Goal: Find specific page/section: Find specific page/section

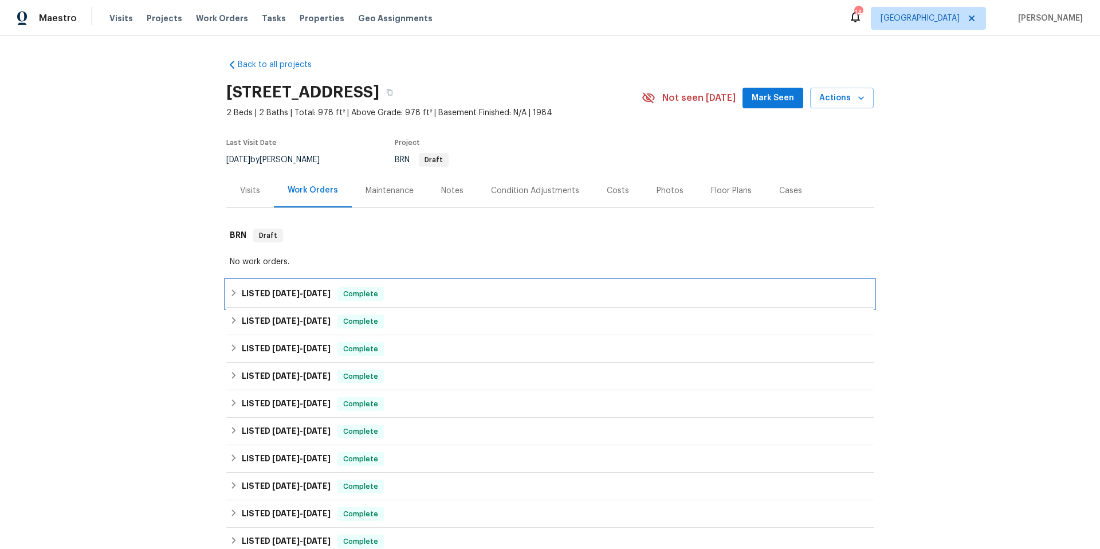
click at [430, 299] on div "LISTED [DATE] - [DATE] Complete" at bounding box center [550, 294] width 641 height 14
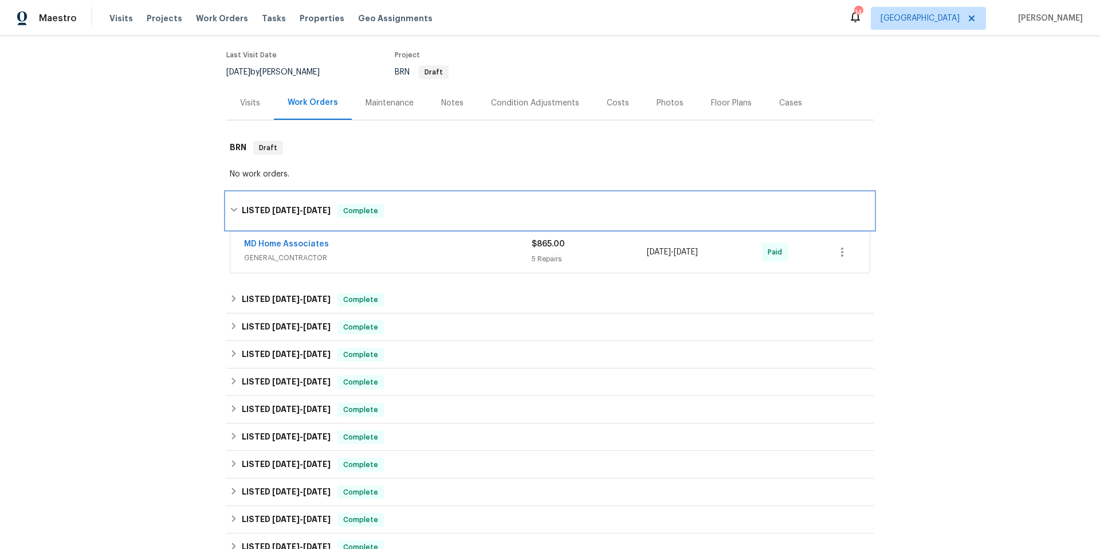
scroll to position [89, 0]
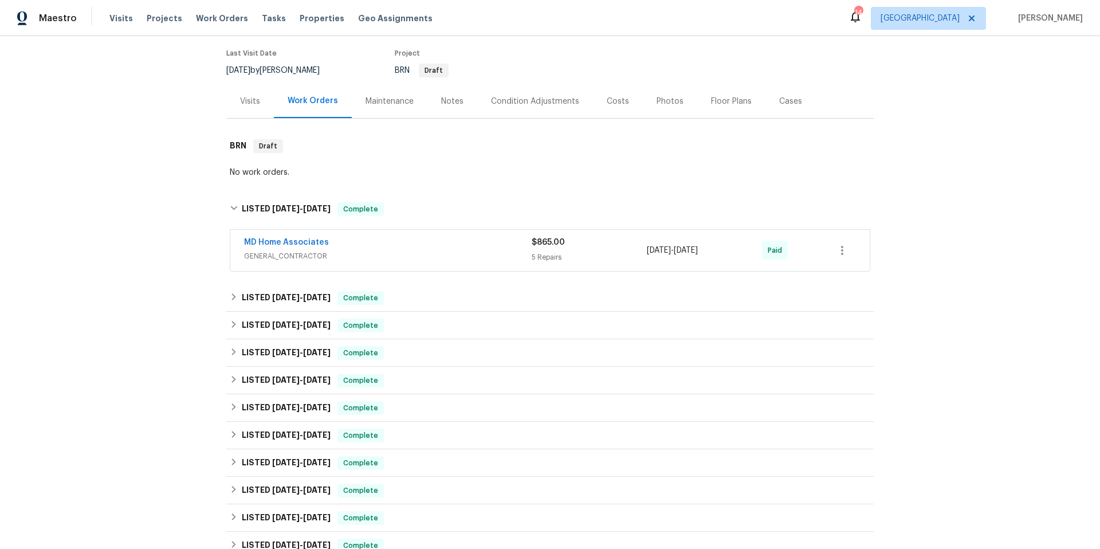
click at [442, 253] on span "GENERAL_CONTRACTOR" at bounding box center [388, 255] width 288 height 11
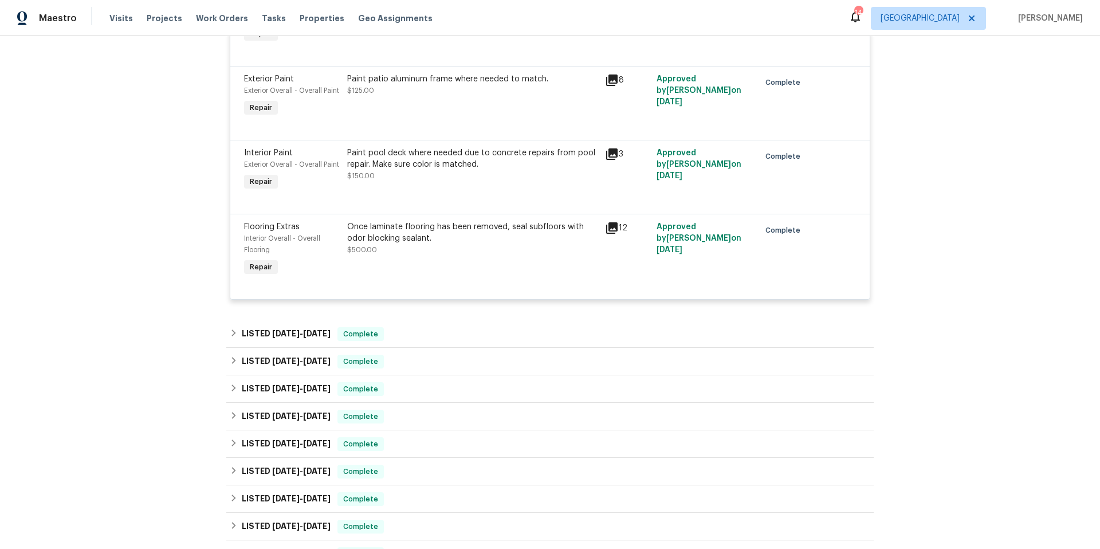
scroll to position [527, 0]
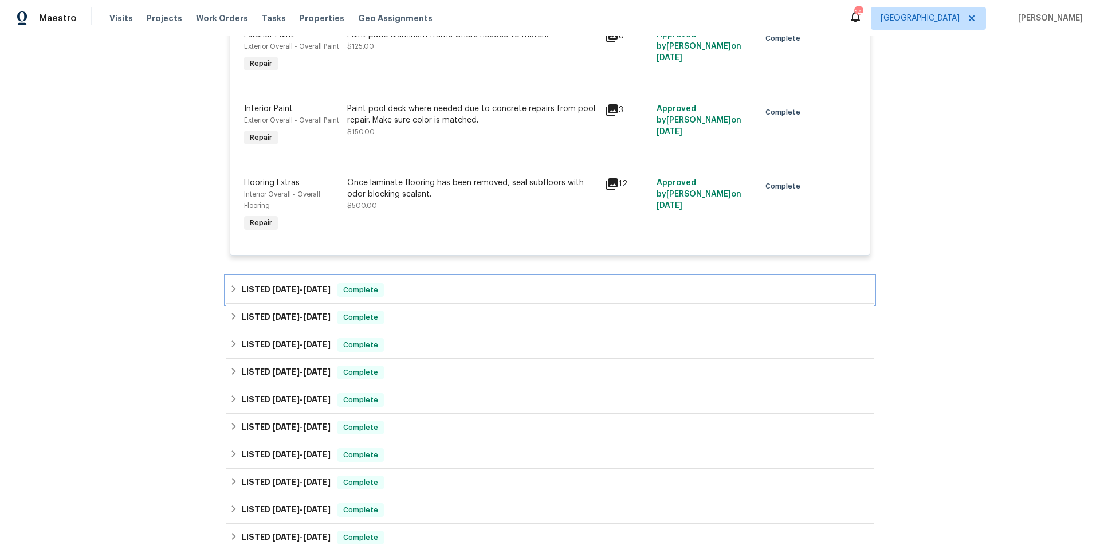
click at [441, 289] on div "LISTED 8/26/25 - 9/6/25 Complete" at bounding box center [550, 290] width 641 height 14
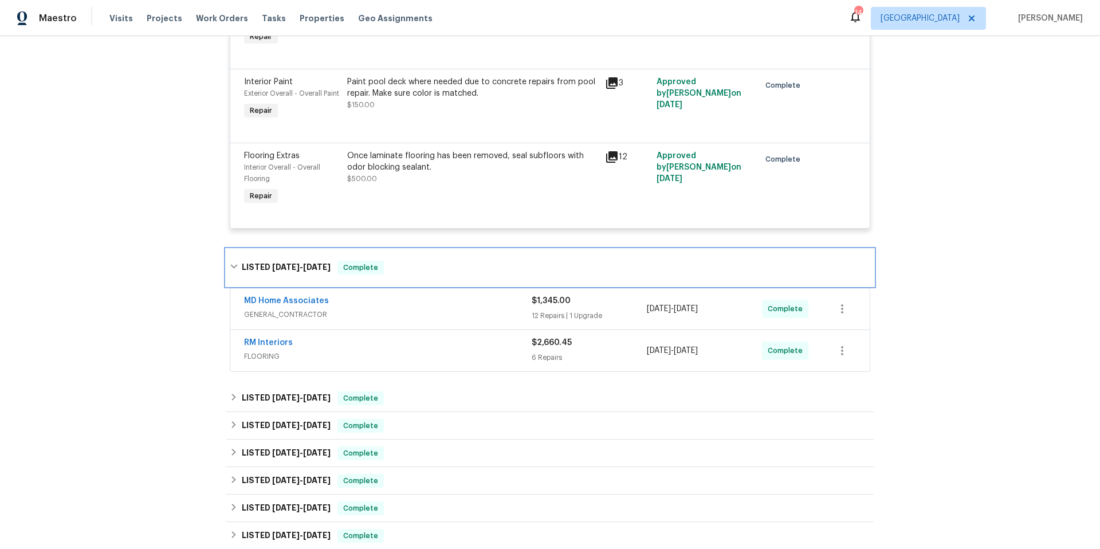
scroll to position [567, 0]
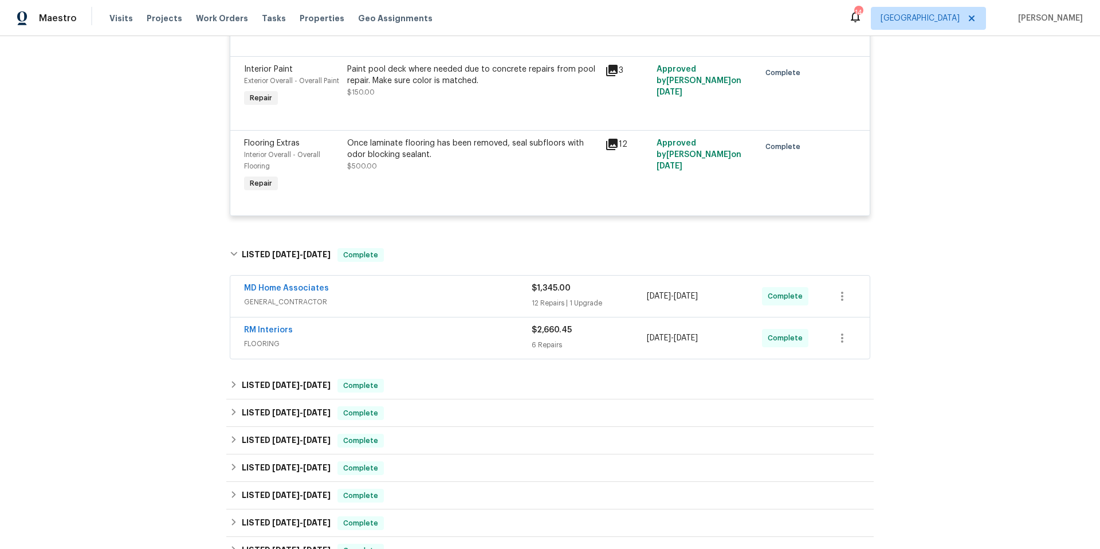
click at [434, 301] on span "GENERAL_CONTRACTOR" at bounding box center [388, 301] width 288 height 11
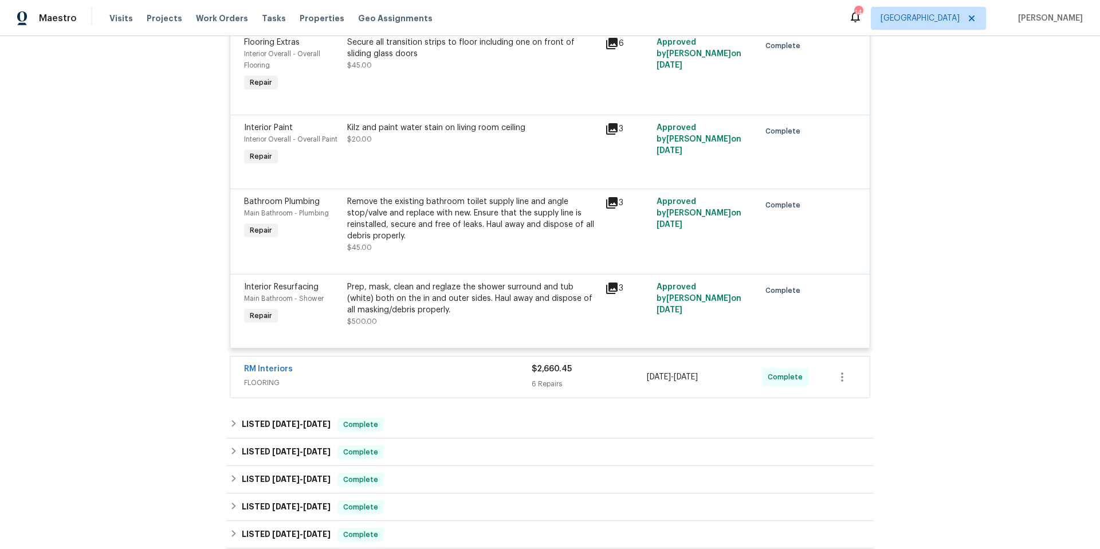
scroll to position [1803, 0]
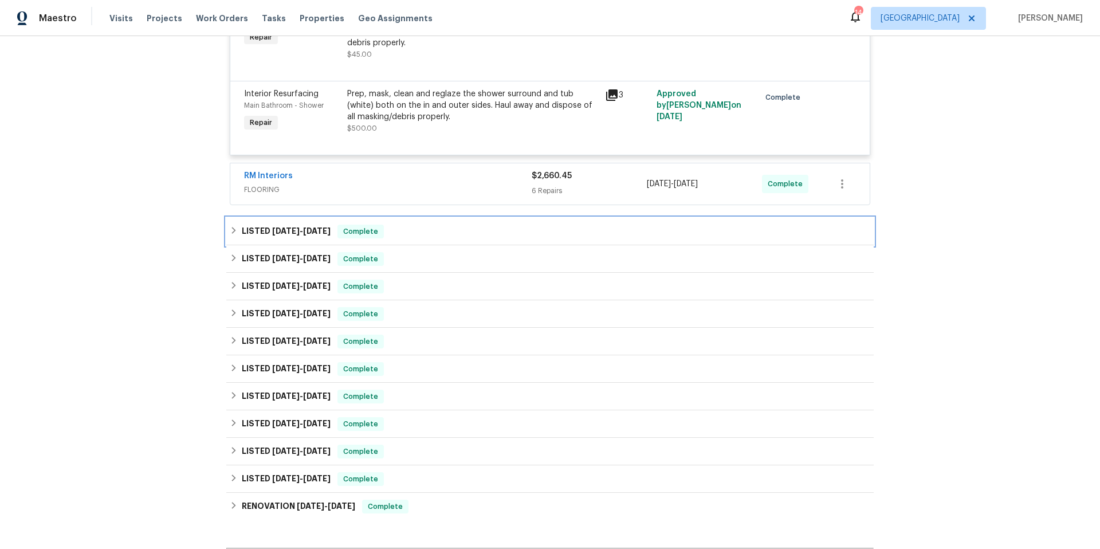
click at [420, 237] on div "LISTED 8/26/25 - 8/29/25 Complete" at bounding box center [550, 232] width 641 height 14
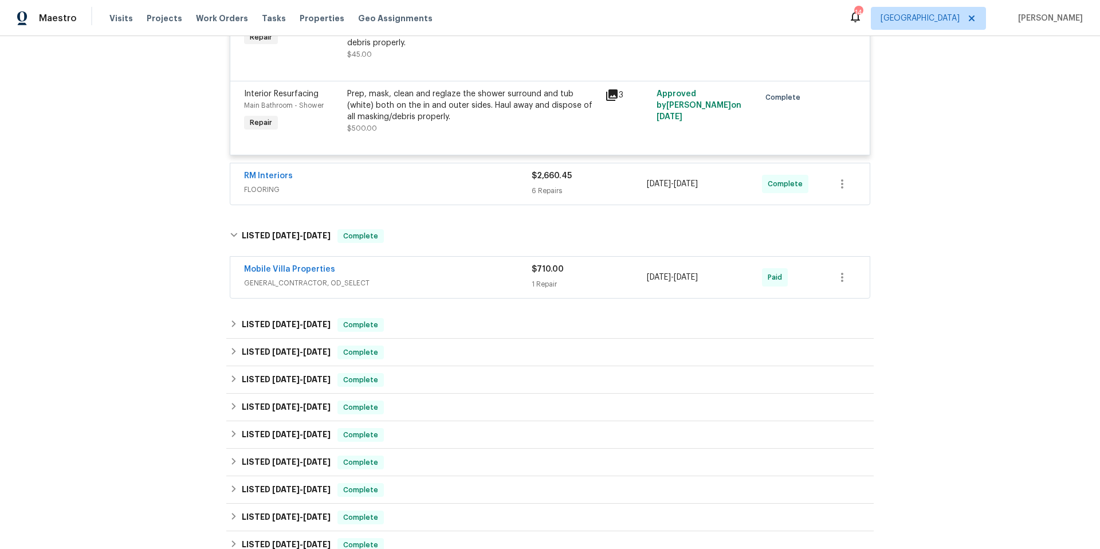
click at [421, 270] on div "Mobile Villa Properties" at bounding box center [388, 271] width 288 height 14
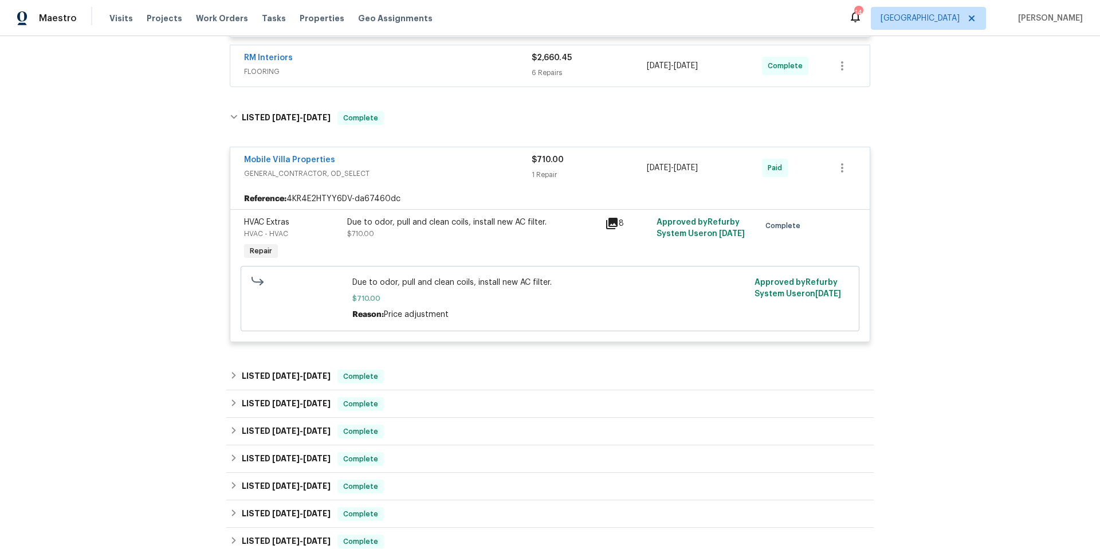
scroll to position [2027, 0]
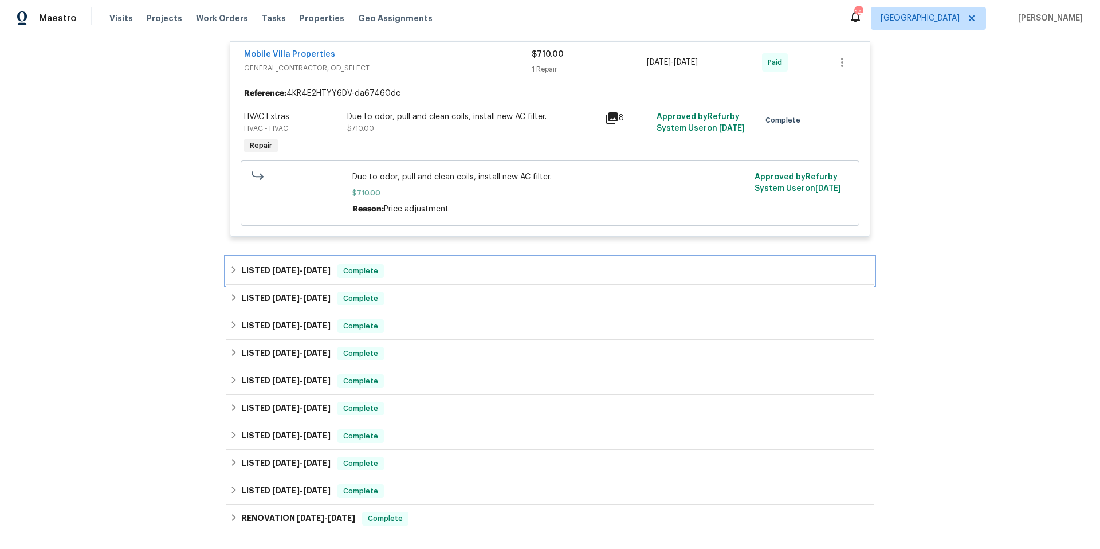
click at [421, 272] on div "LISTED 7/29/25 - 8/1/25 Complete" at bounding box center [550, 271] width 641 height 14
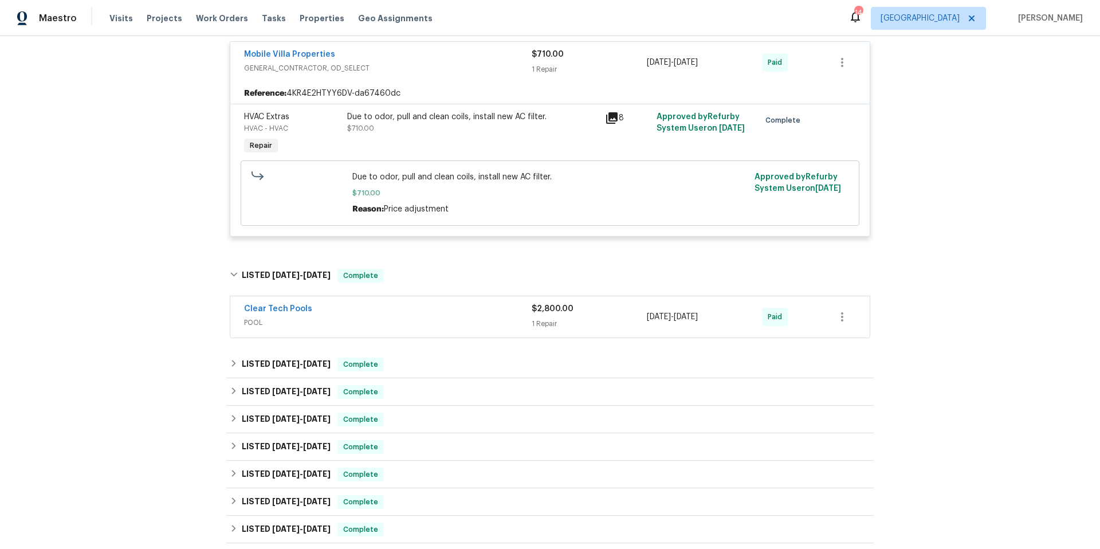
click at [428, 312] on div "Clear Tech Pools" at bounding box center [388, 310] width 288 height 14
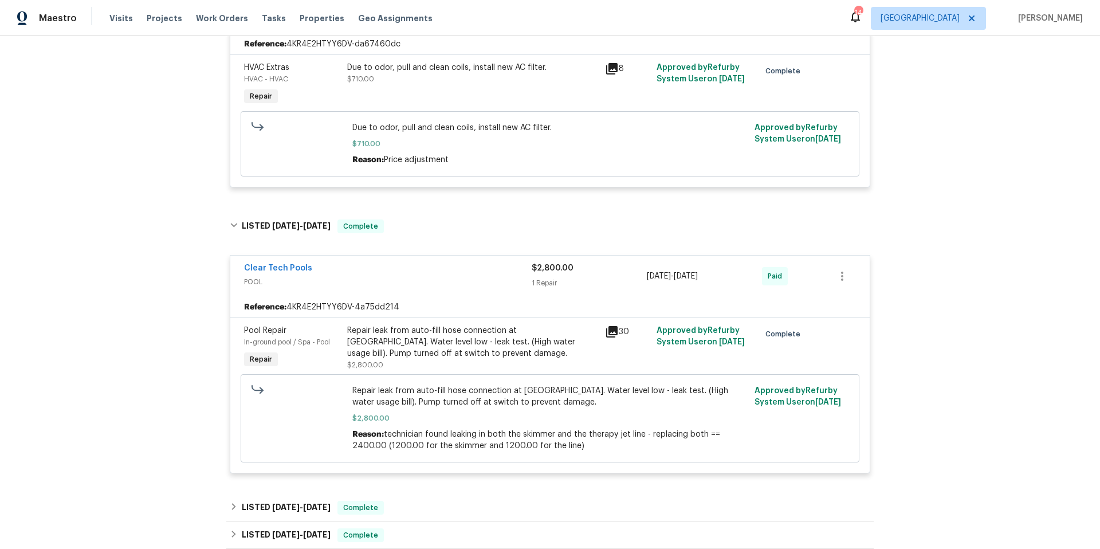
scroll to position [2080, 0]
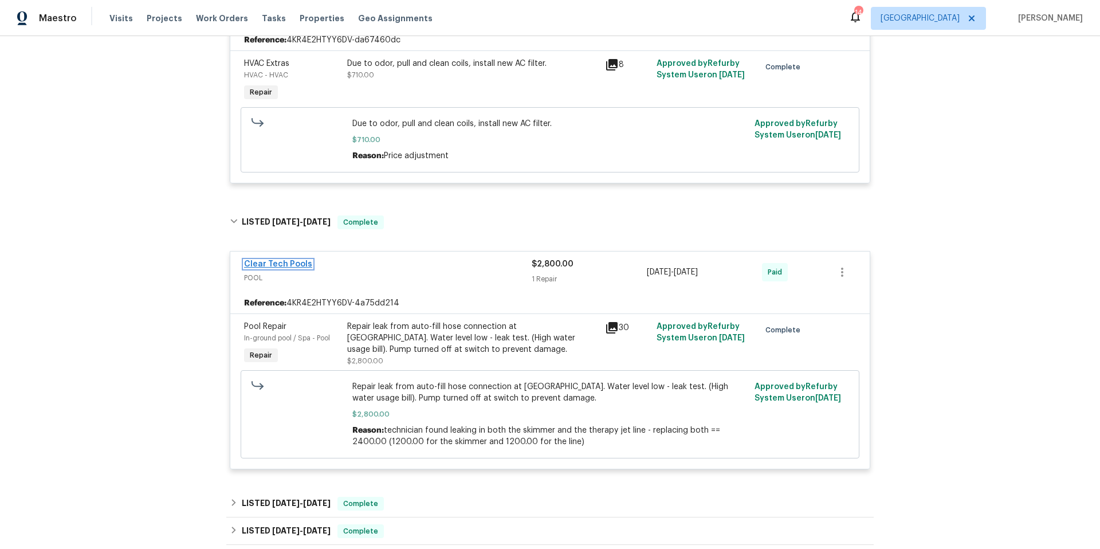
click at [280, 263] on link "Clear Tech Pools" at bounding box center [278, 264] width 68 height 8
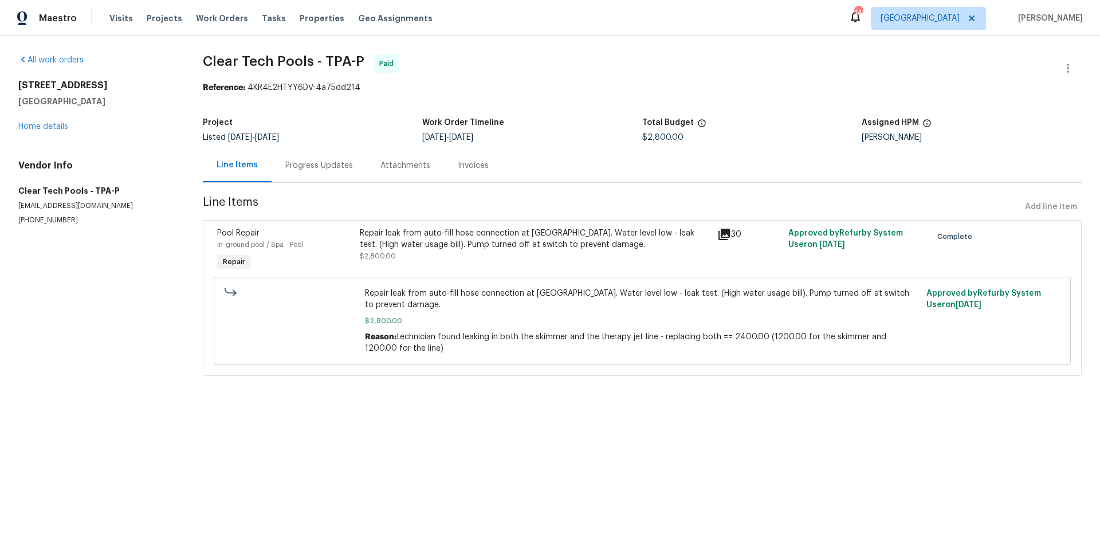
click at [323, 165] on div "Progress Updates" at bounding box center [319, 165] width 68 height 11
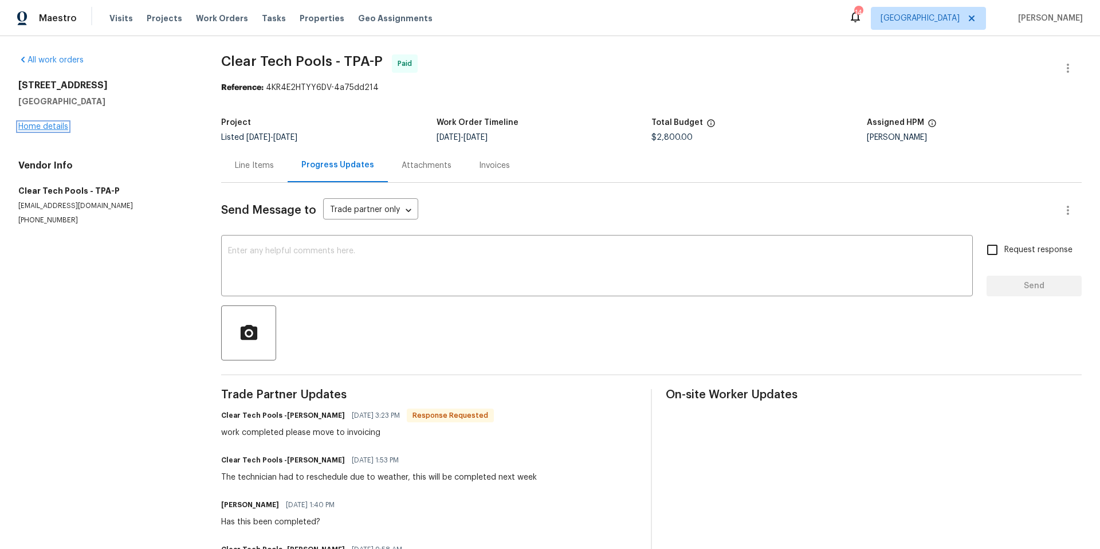
click at [35, 124] on link "Home details" at bounding box center [43, 127] width 50 height 8
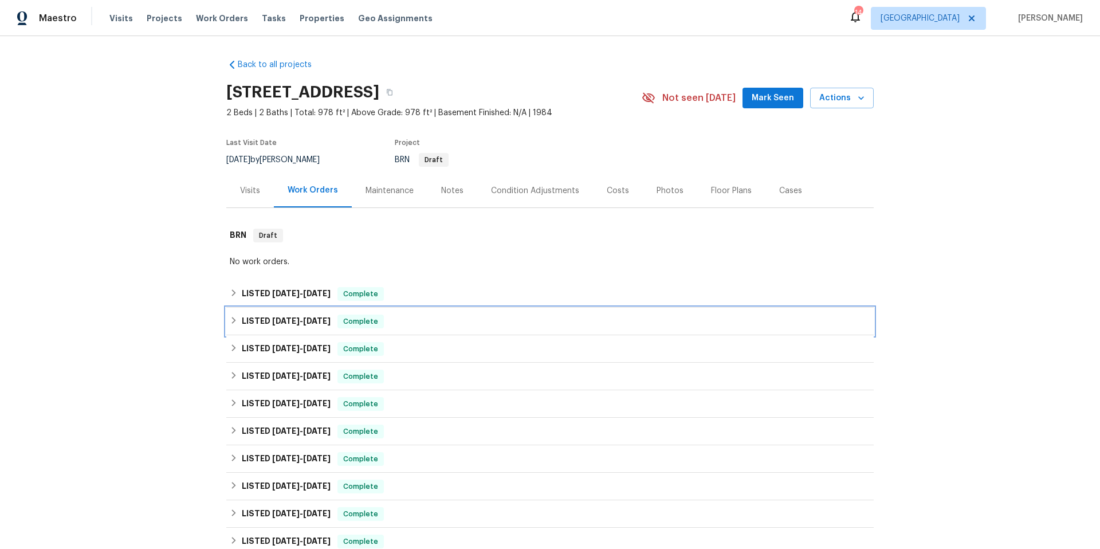
click at [402, 324] on div "LISTED 8/26/25 - 9/6/25 Complete" at bounding box center [550, 322] width 641 height 14
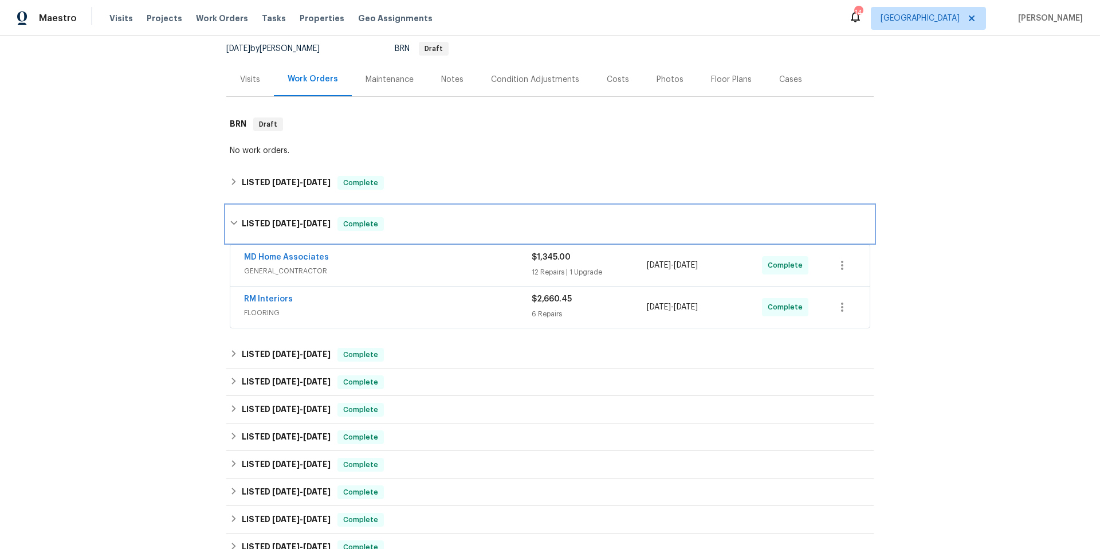
scroll to position [230, 0]
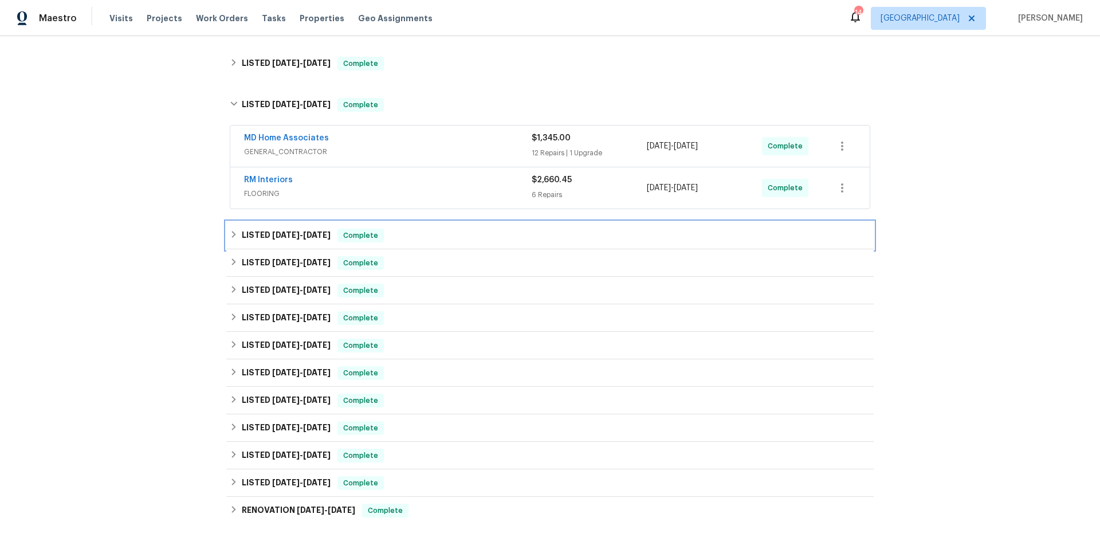
click at [411, 236] on div "LISTED 8/26/25 - 8/29/25 Complete" at bounding box center [550, 236] width 641 height 14
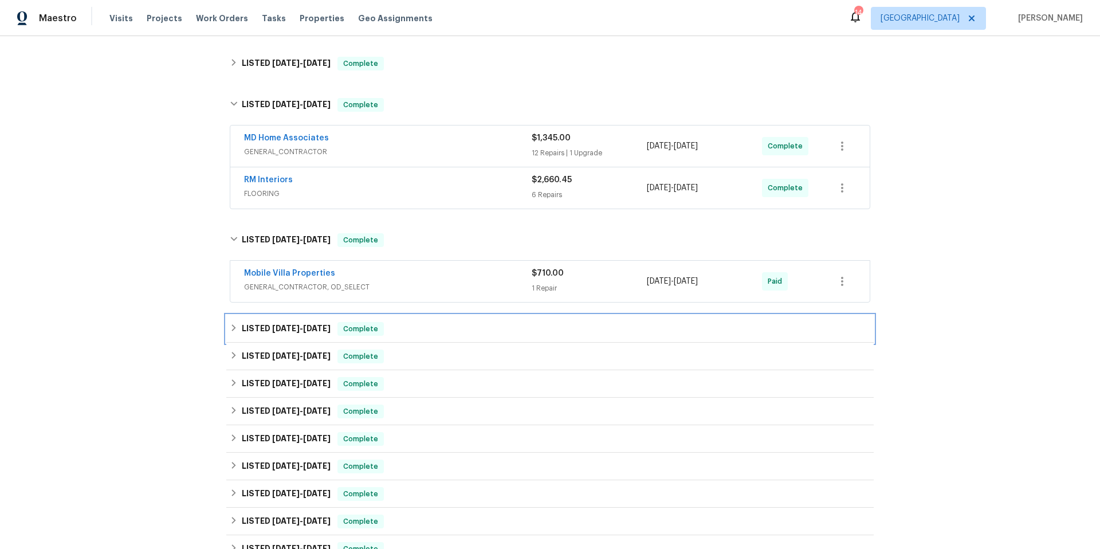
click at [430, 330] on div "LISTED 7/29/25 - 8/1/25 Complete" at bounding box center [550, 329] width 641 height 14
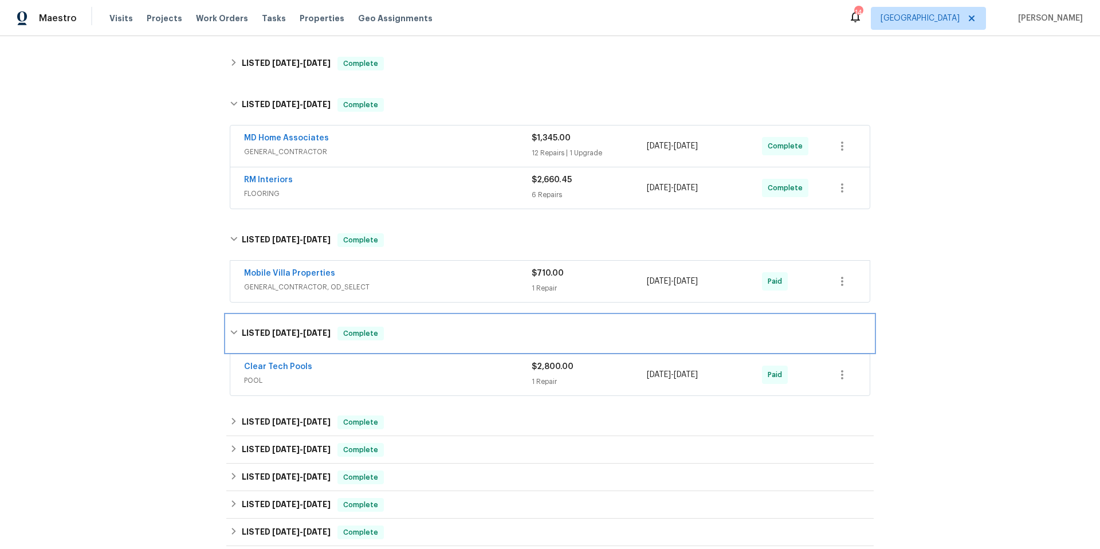
scroll to position [453, 0]
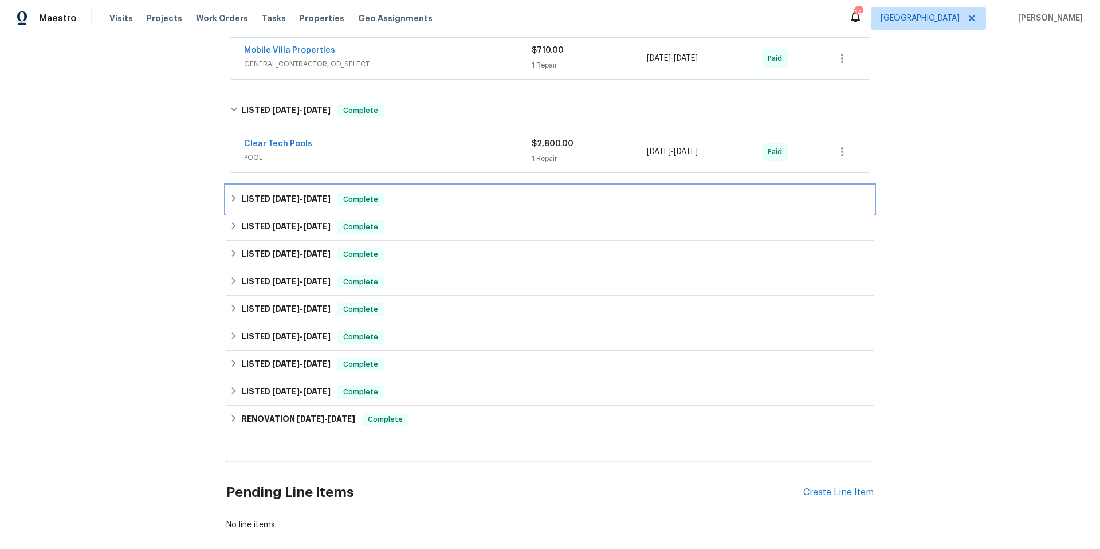
click at [405, 199] on div "LISTED 7/29/25 - 8/14/25 Complete" at bounding box center [550, 200] width 641 height 14
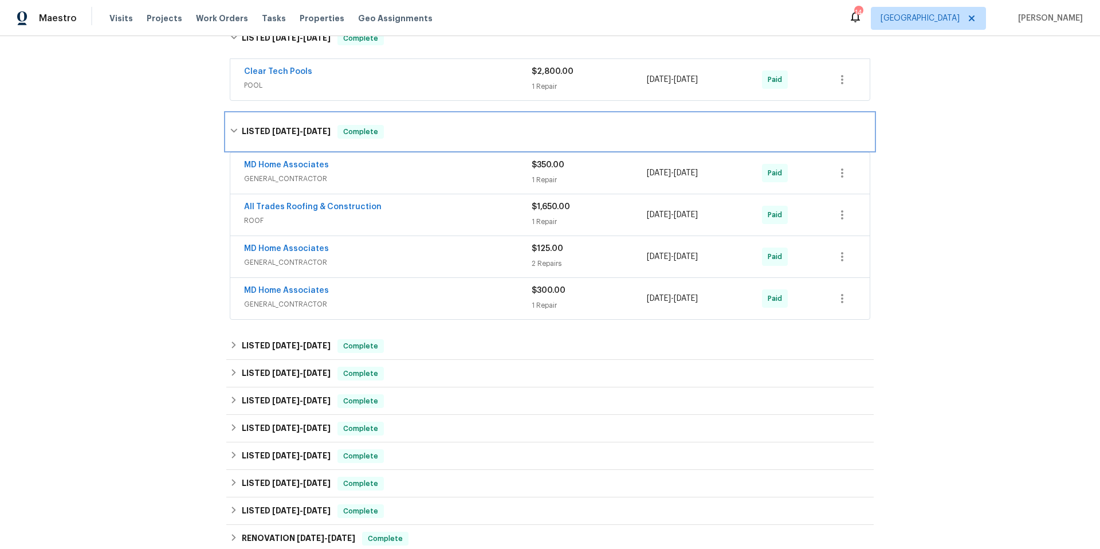
scroll to position [534, 0]
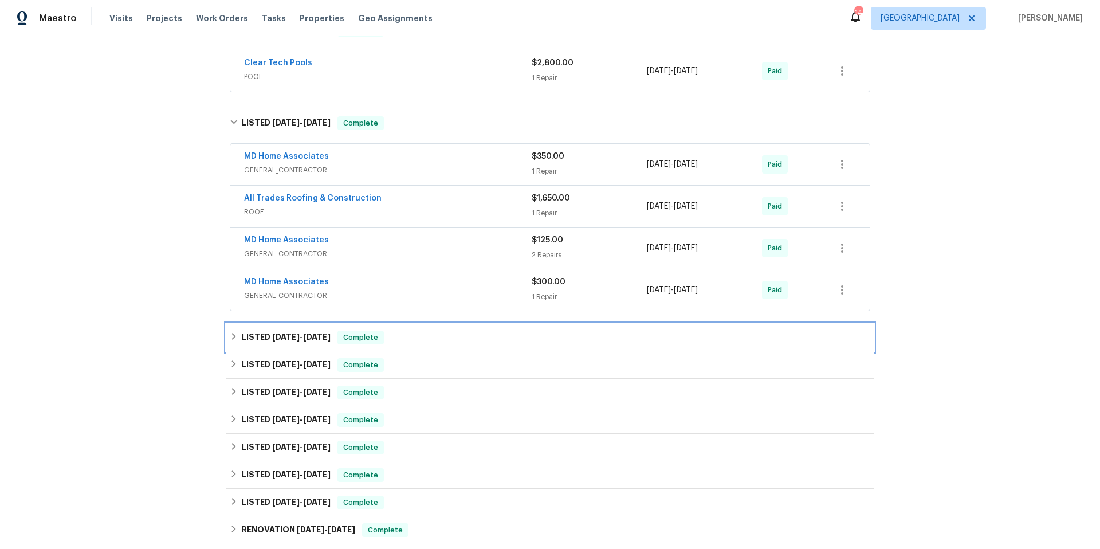
click at [421, 347] on div "LISTED 5/2/25 - 6/10/25 Complete" at bounding box center [550, 338] width 648 height 28
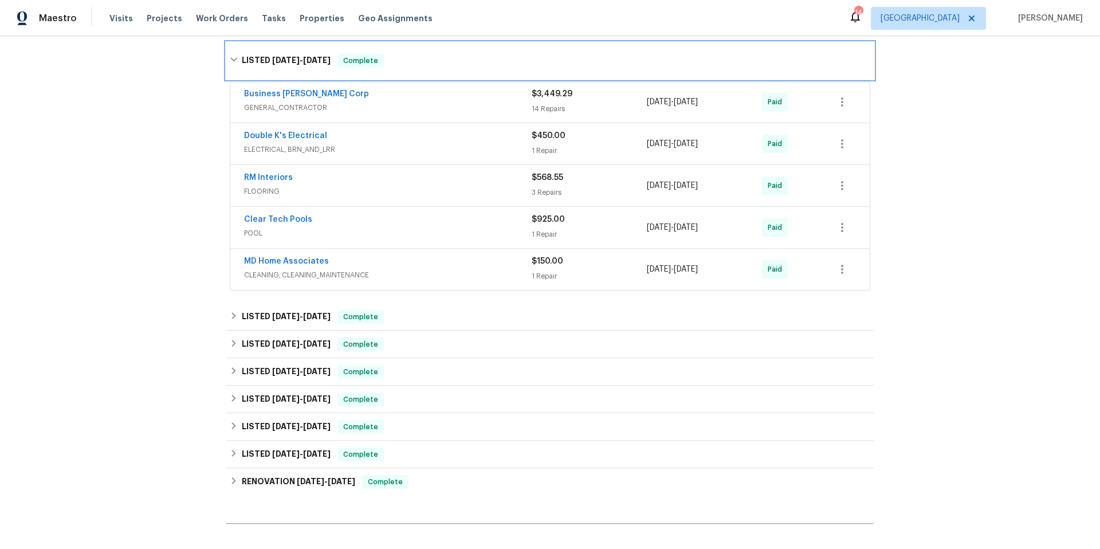
scroll to position [820, 0]
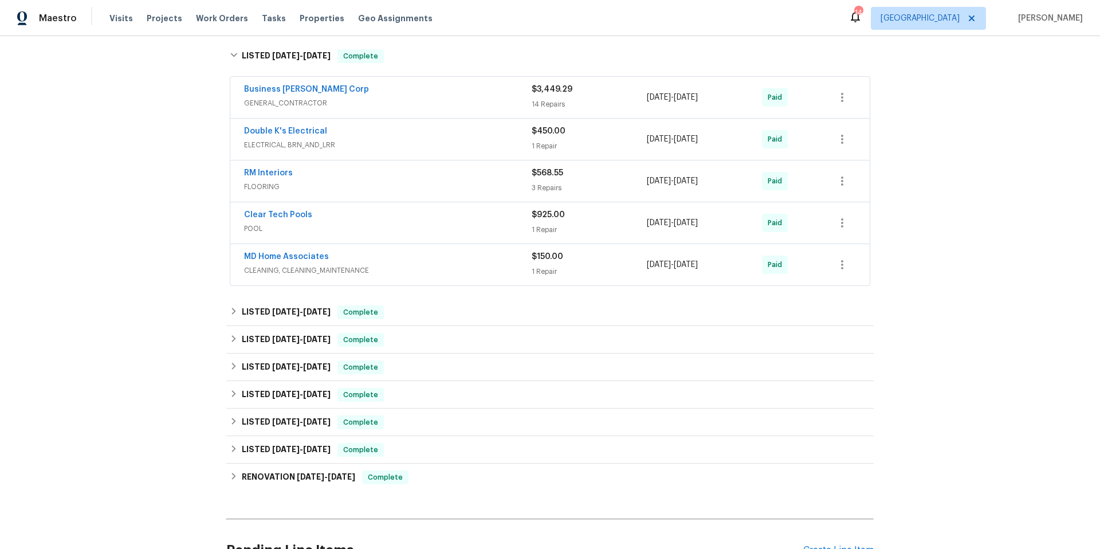
click at [390, 225] on span "POOL" at bounding box center [388, 228] width 288 height 11
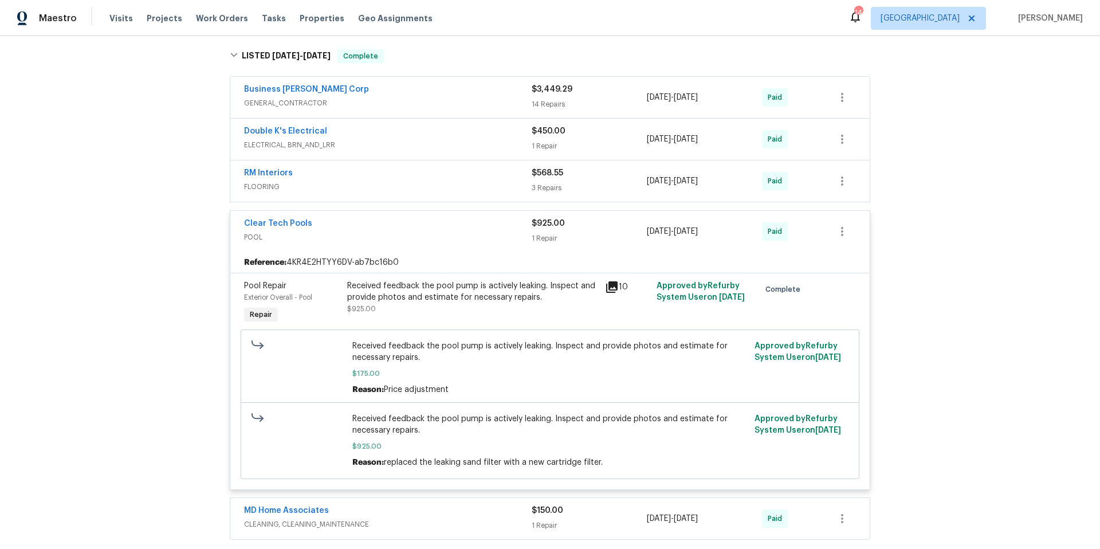
click at [390, 225] on div "Clear Tech Pools" at bounding box center [388, 225] width 288 height 14
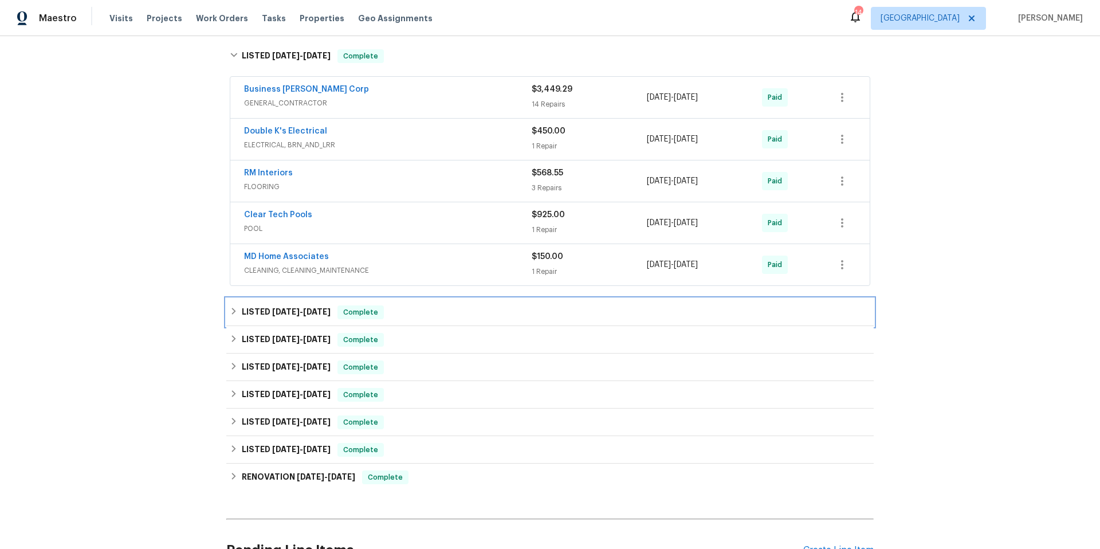
click at [426, 315] on div "LISTED 1/2/25 - 2/13/25 Complete" at bounding box center [550, 312] width 641 height 14
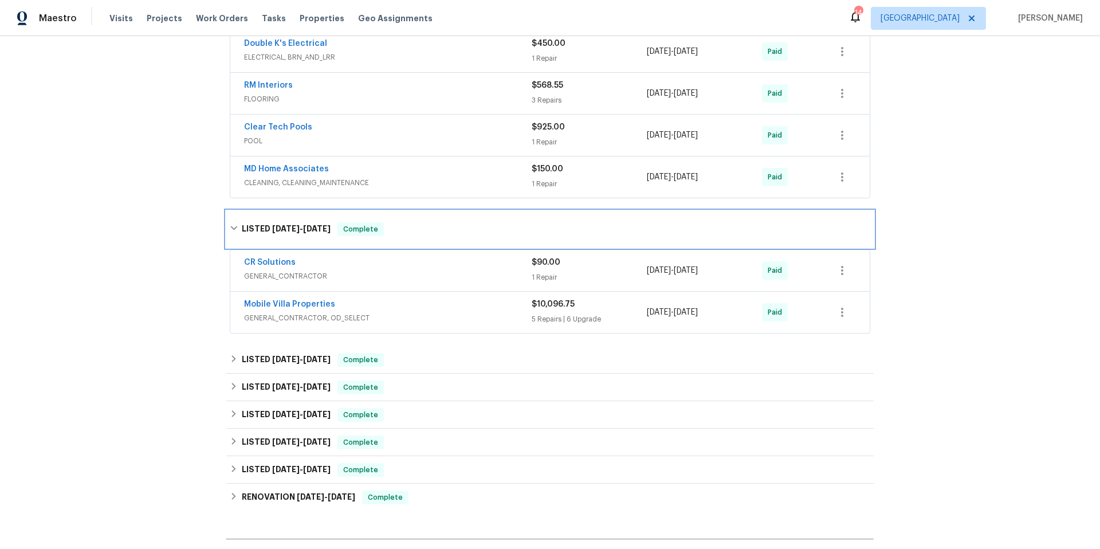
scroll to position [928, 0]
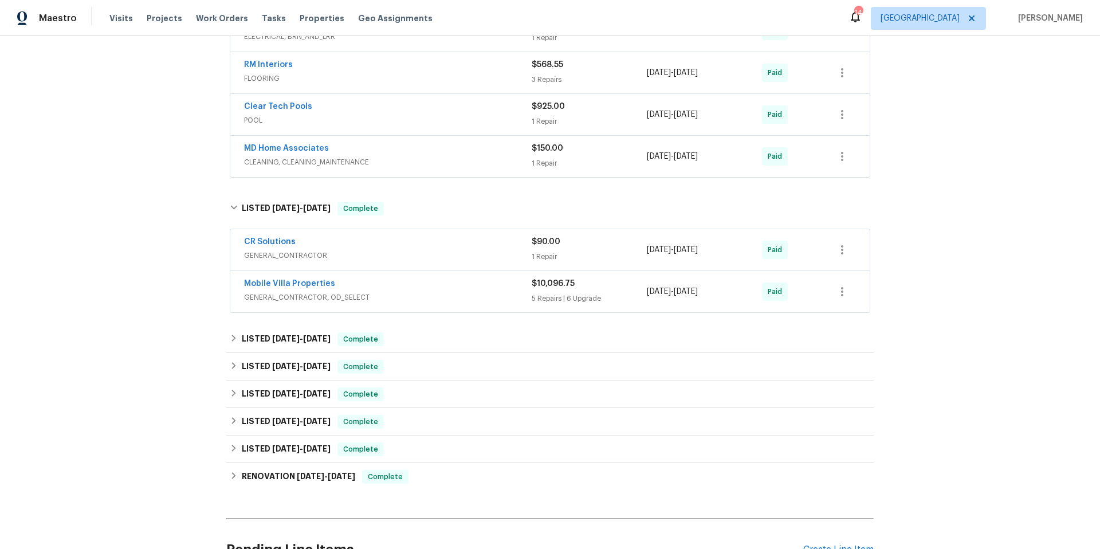
click at [415, 301] on span "GENERAL_CONTRACTOR, OD_SELECT" at bounding box center [388, 297] width 288 height 11
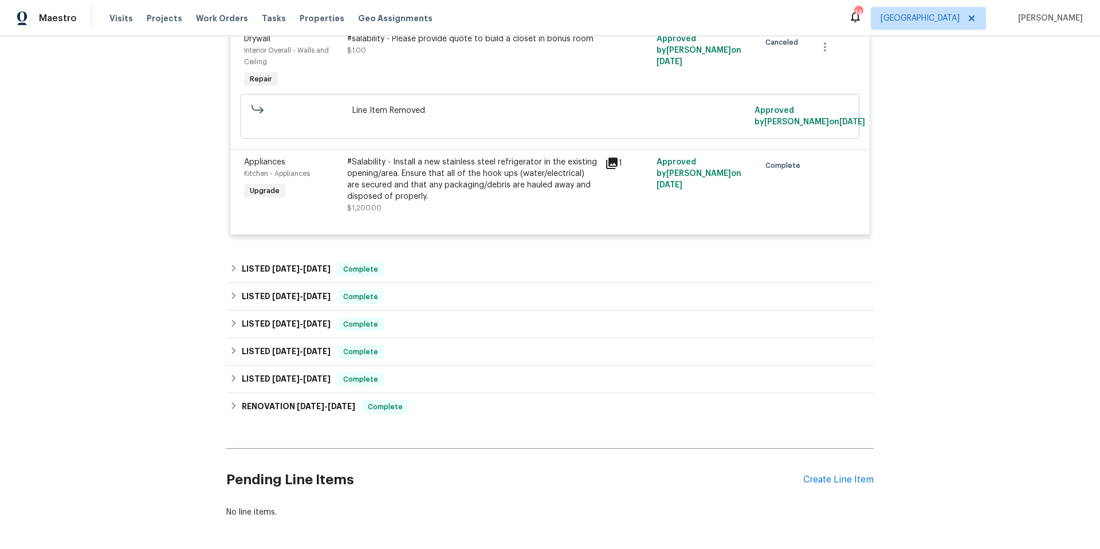
scroll to position [2277, 0]
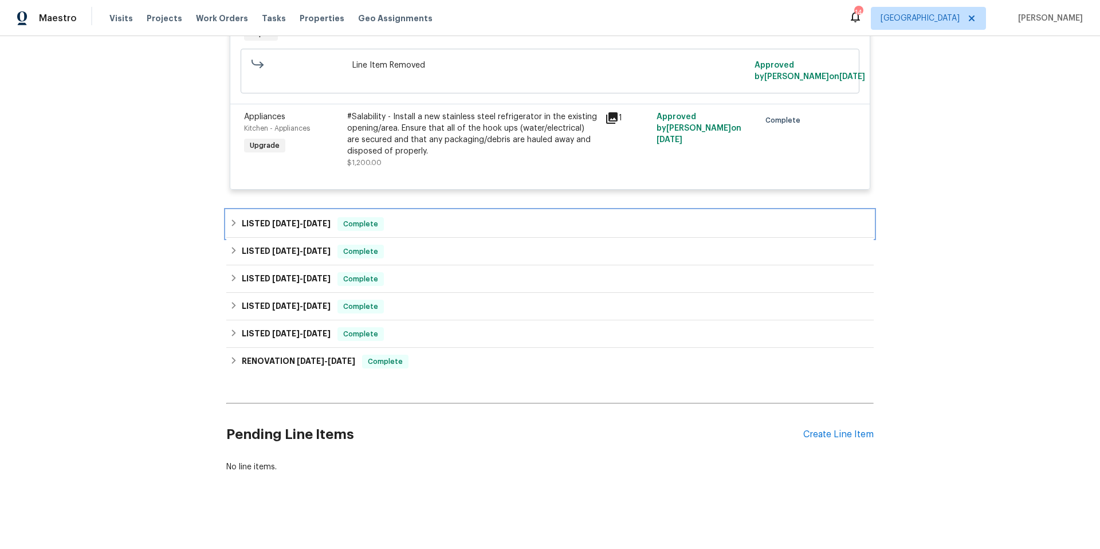
click at [416, 217] on div "LISTED 11/18/24 - 11/25/24 Complete" at bounding box center [550, 224] width 641 height 14
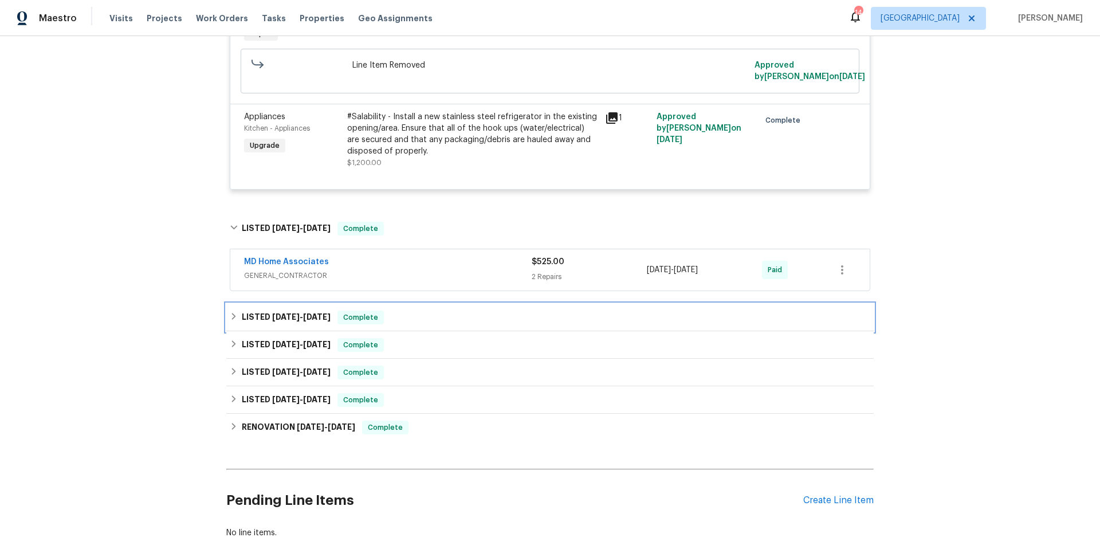
click at [419, 311] on div "LISTED 8/9/24 - 11/11/24 Complete" at bounding box center [550, 318] width 641 height 14
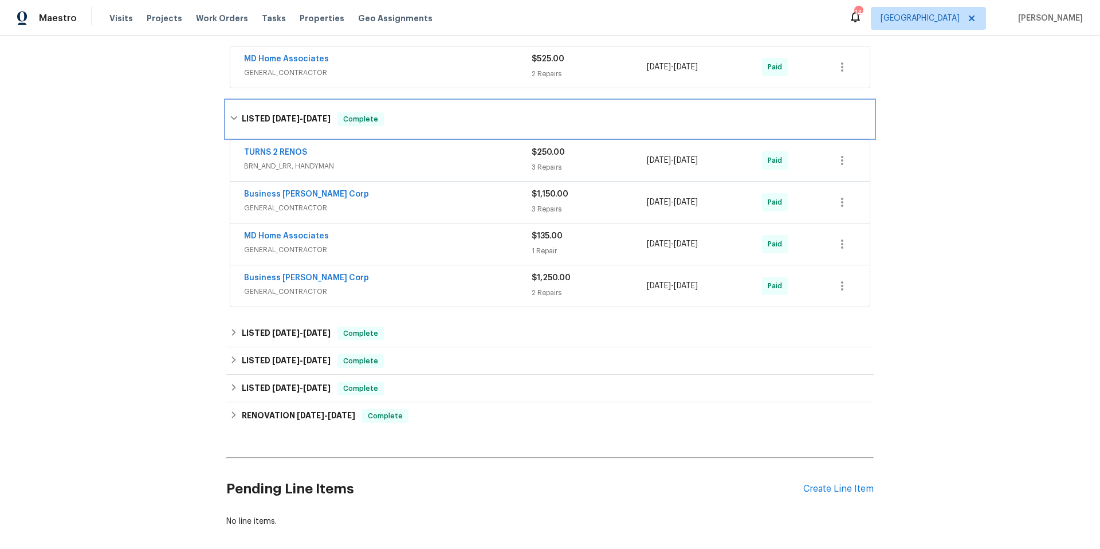
scroll to position [2482, 0]
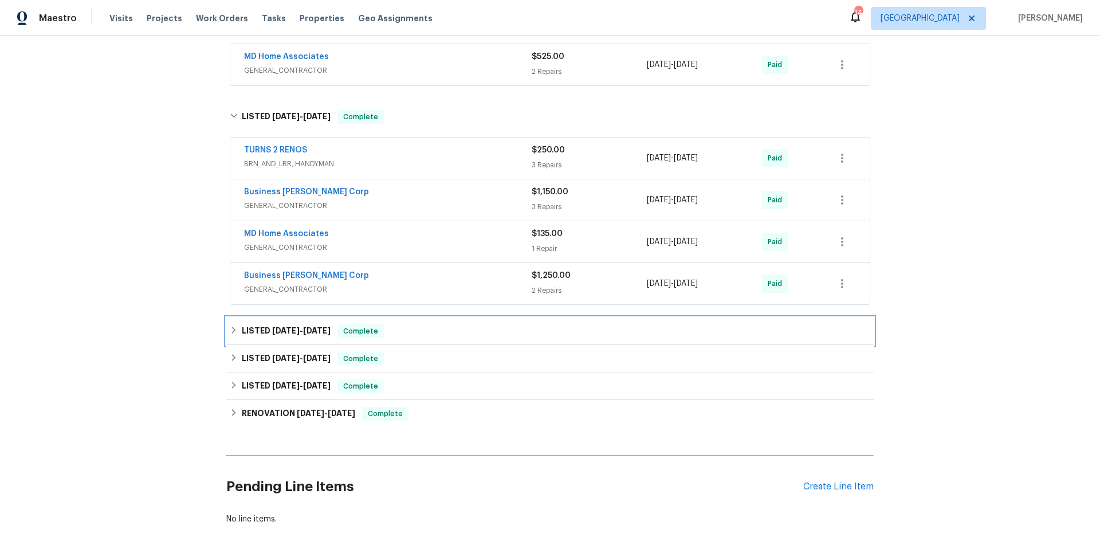
click at [451, 324] on div "LISTED 7/20/24 - 7/22/24 Complete" at bounding box center [550, 331] width 641 height 14
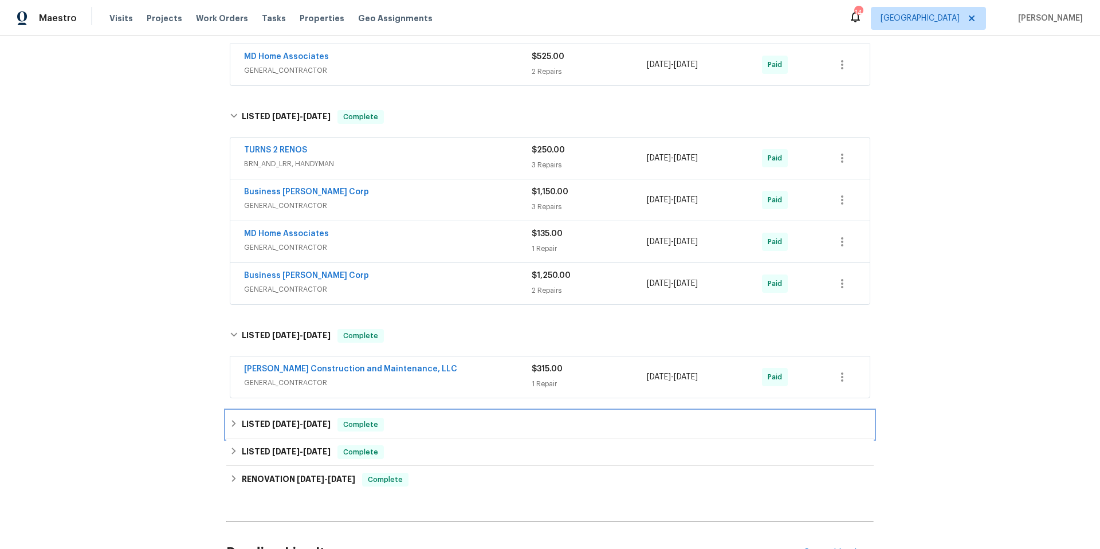
click at [467, 418] on div "LISTED 7/15/24 - 7/19/24 Complete" at bounding box center [550, 425] width 641 height 14
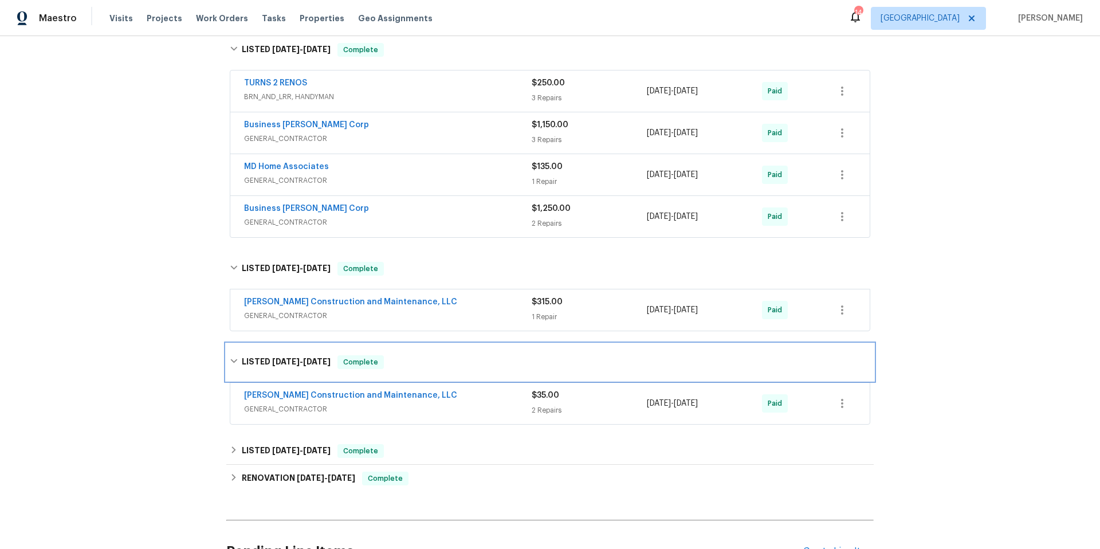
scroll to position [2666, 0]
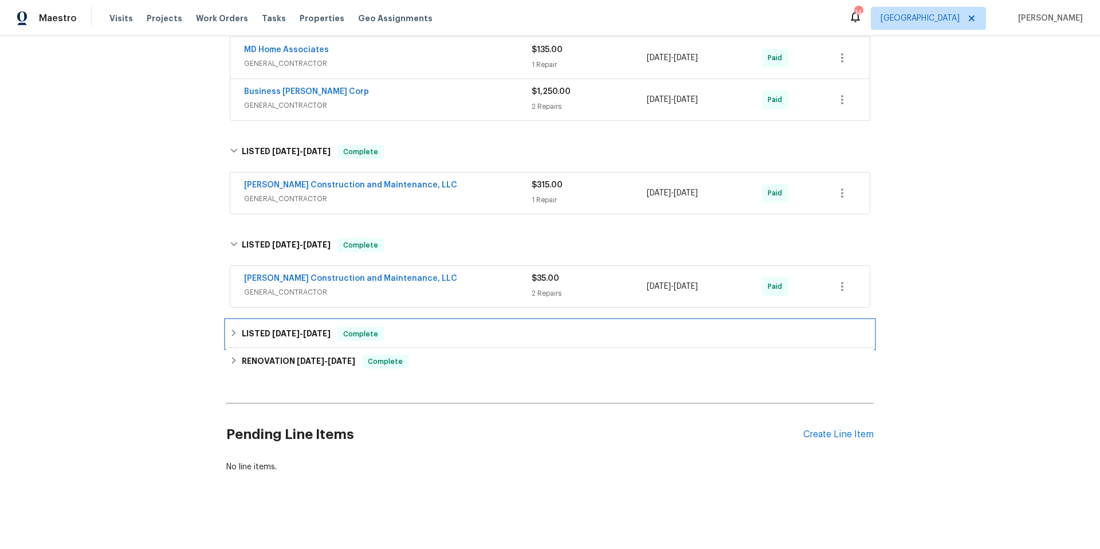
click at [440, 327] on div "LISTED 6/13/24 - 6/28/24 Complete" at bounding box center [550, 334] width 641 height 14
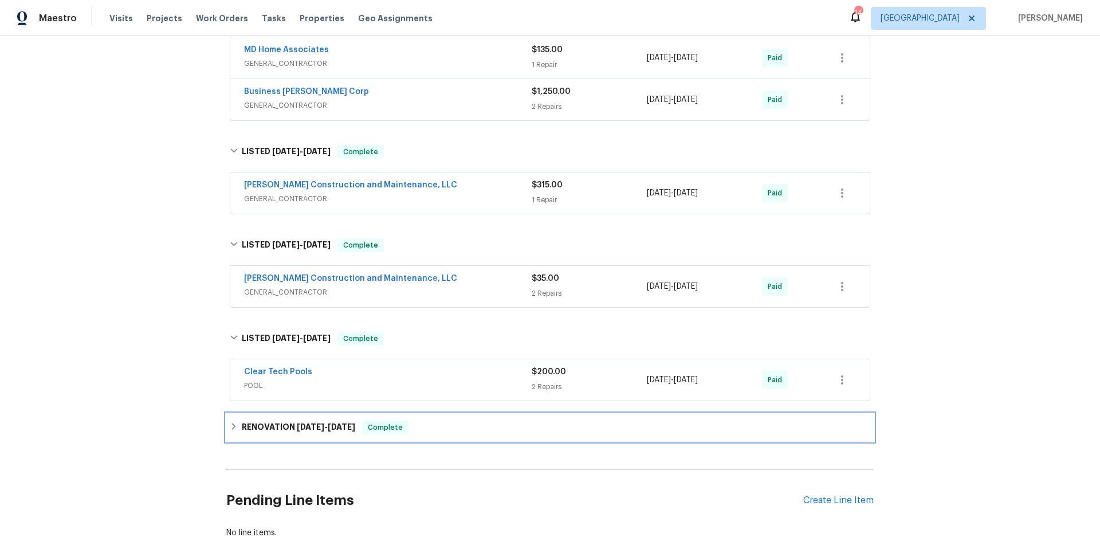
click at [465, 421] on div "RENOVATION 6/5/24 - 6/19/24 Complete" at bounding box center [550, 428] width 641 height 14
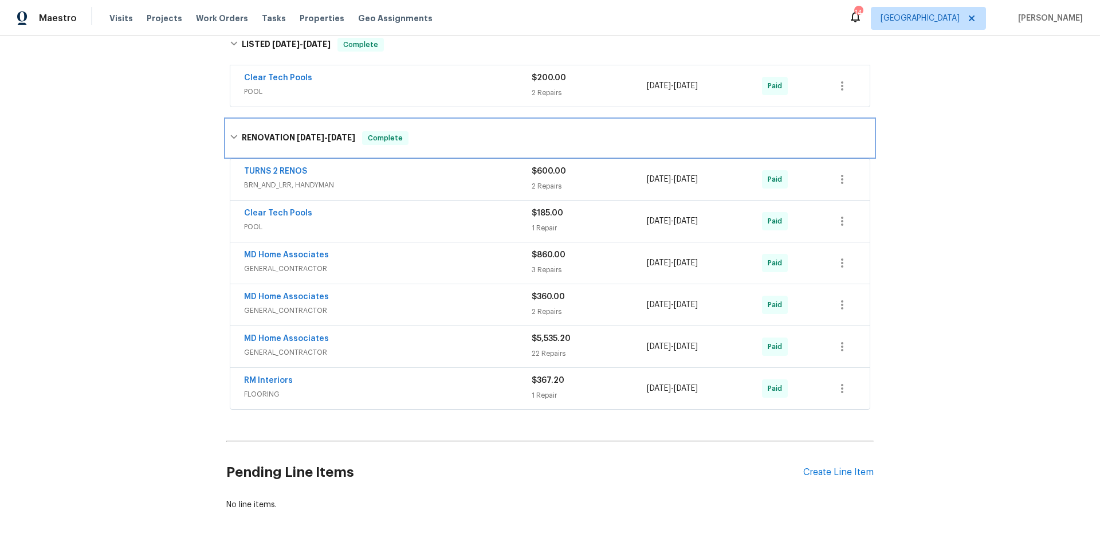
scroll to position [2975, 0]
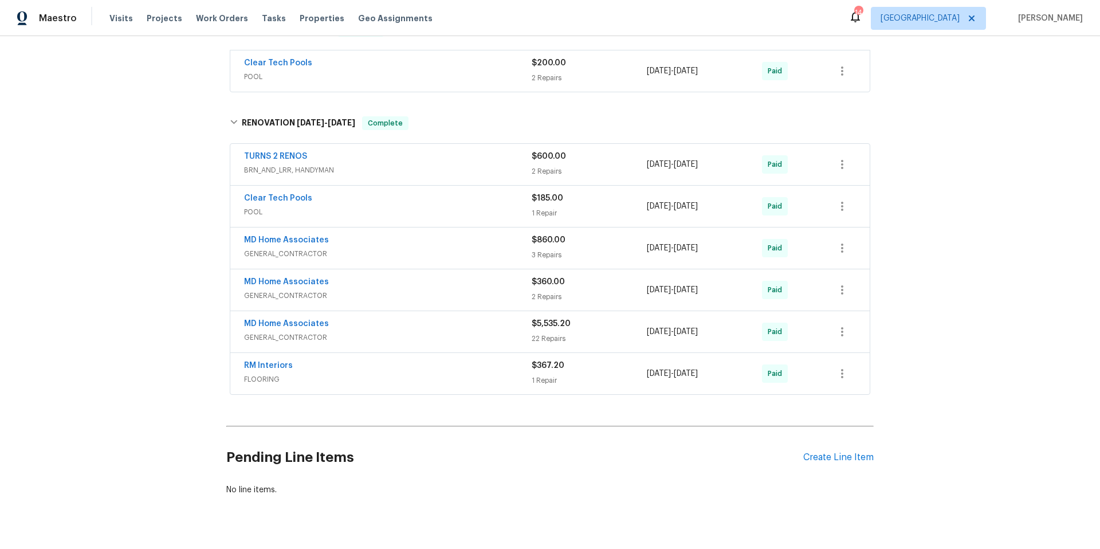
click at [438, 318] on div "MD Home Associates" at bounding box center [388, 325] width 288 height 14
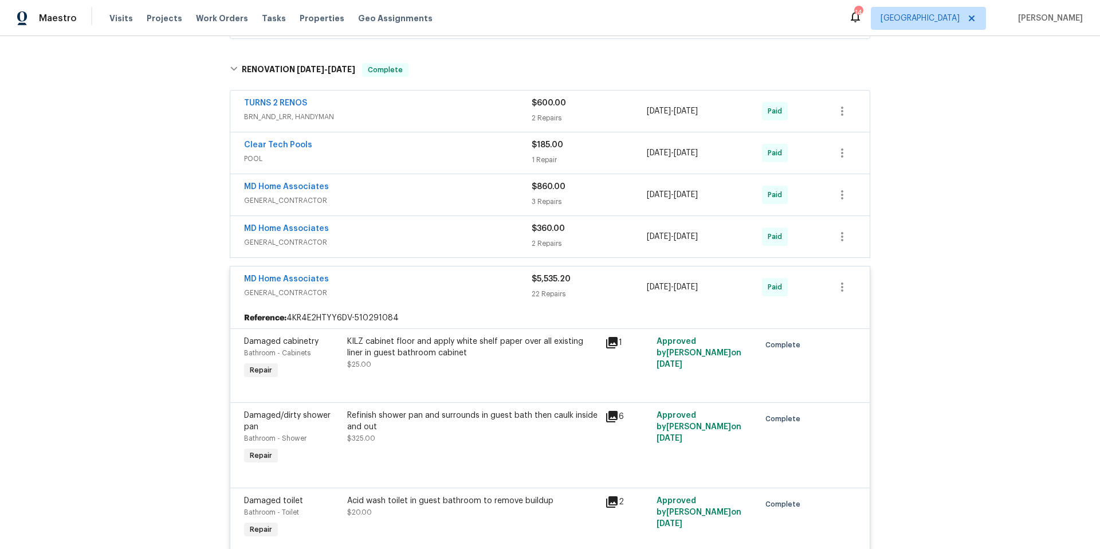
scroll to position [2944, 0]
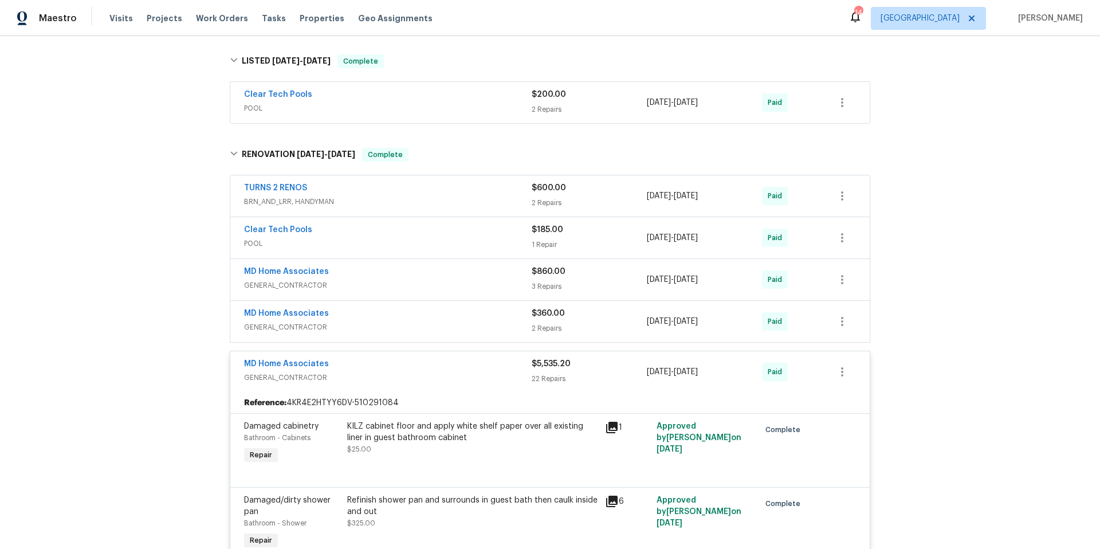
click at [390, 358] on div "MD Home Associates" at bounding box center [388, 365] width 288 height 14
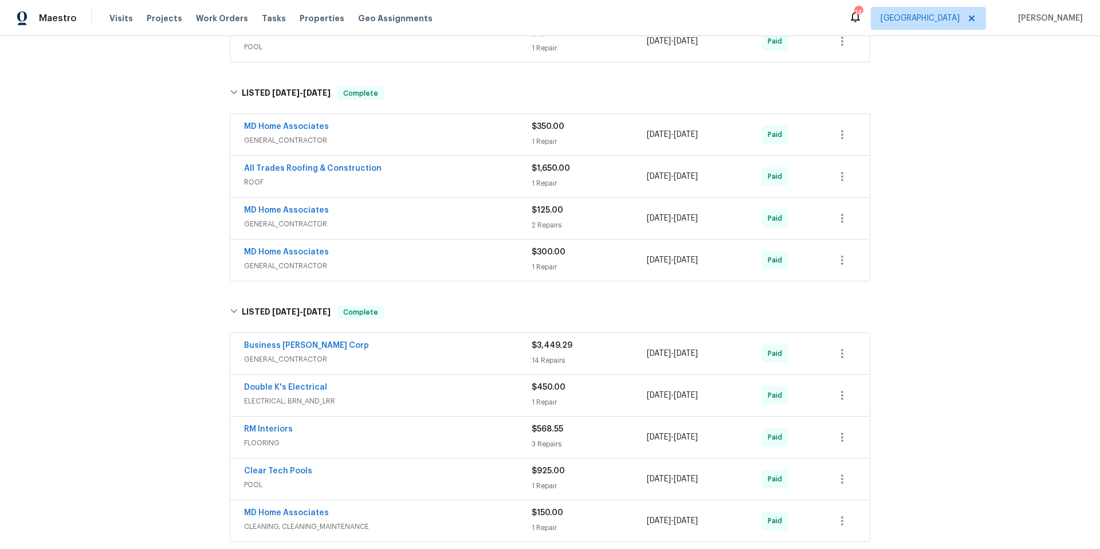
scroll to position [562, 0]
